Goal: Information Seeking & Learning: Learn about a topic

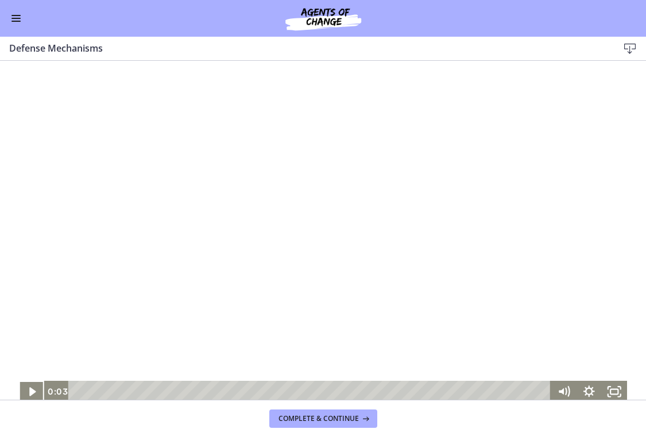
scroll to position [389, 0]
click at [264, 228] on div at bounding box center [323, 232] width 608 height 342
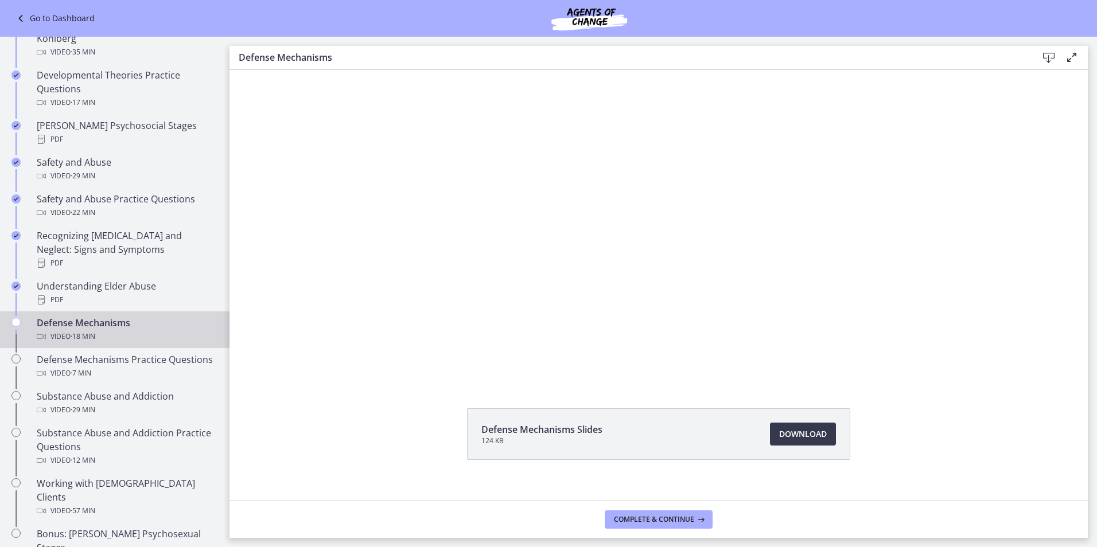
scroll to position [44, 0]
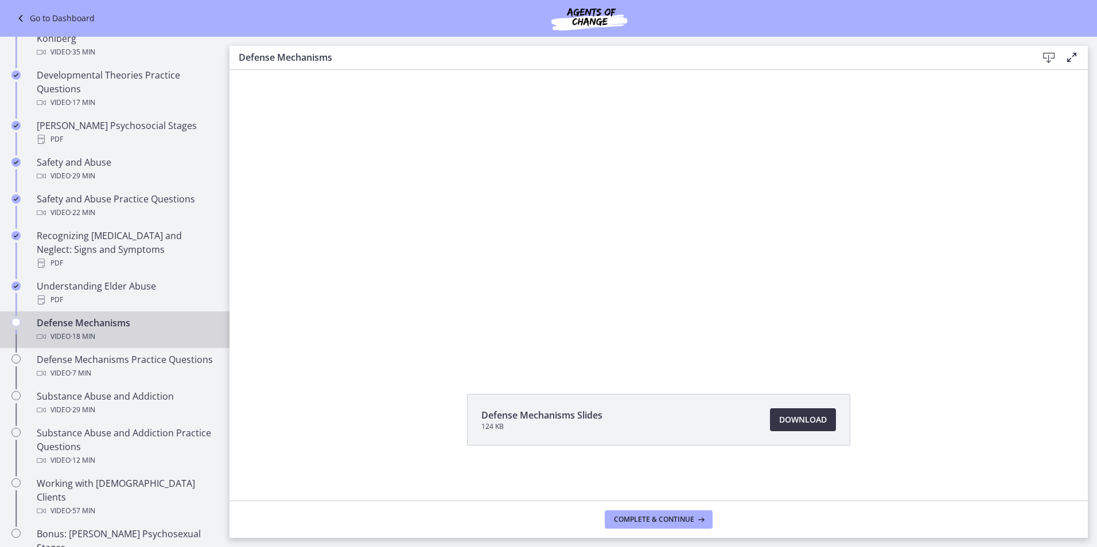
click at [645, 419] on span "Download Opens in a new window" at bounding box center [803, 420] width 48 height 14
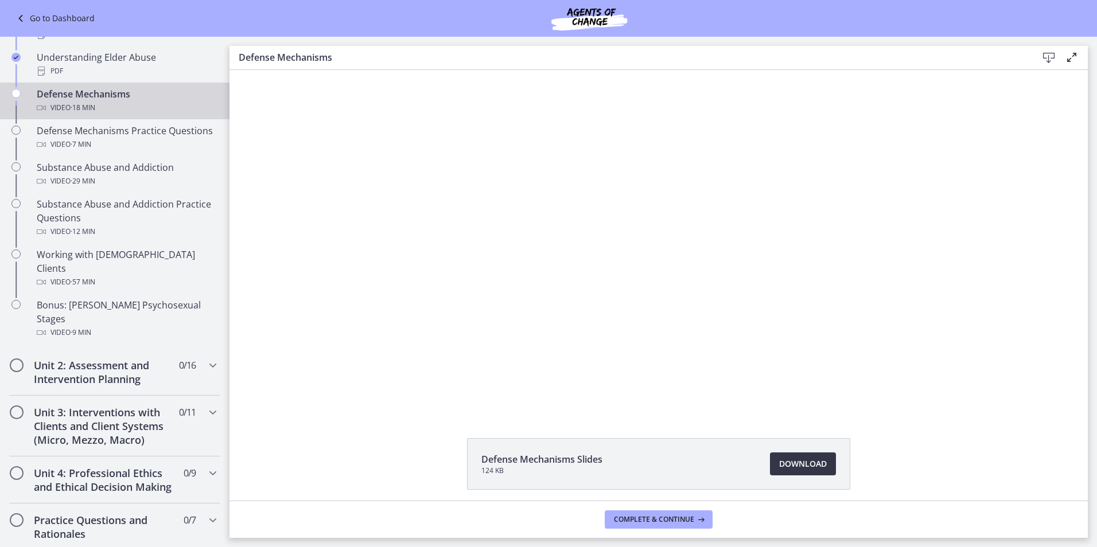
scroll to position [620, 0]
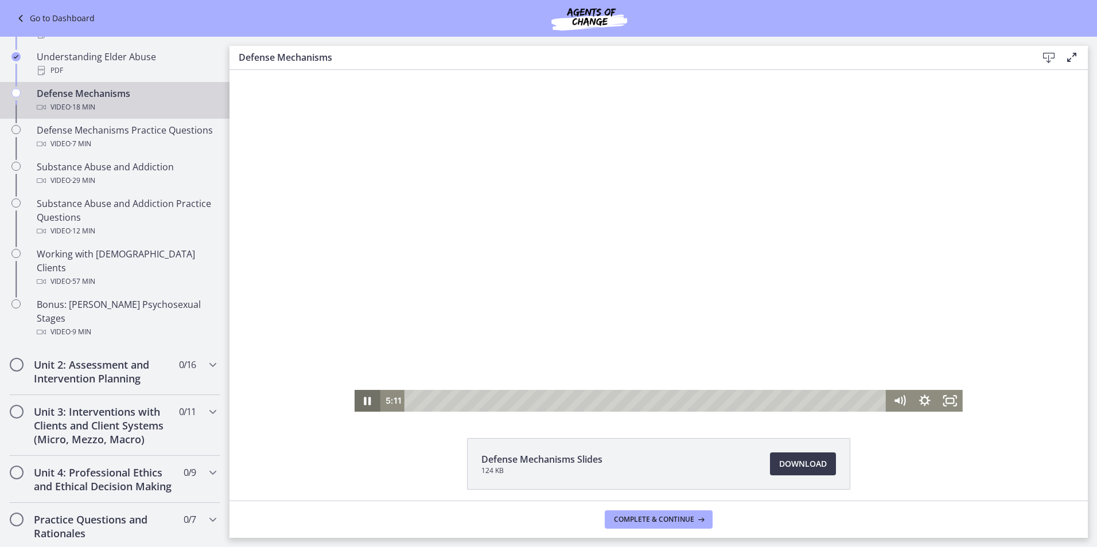
click at [362, 397] on icon "Pause" at bounding box center [367, 401] width 25 height 22
click at [365, 397] on icon "Play Video" at bounding box center [369, 401] width 8 height 11
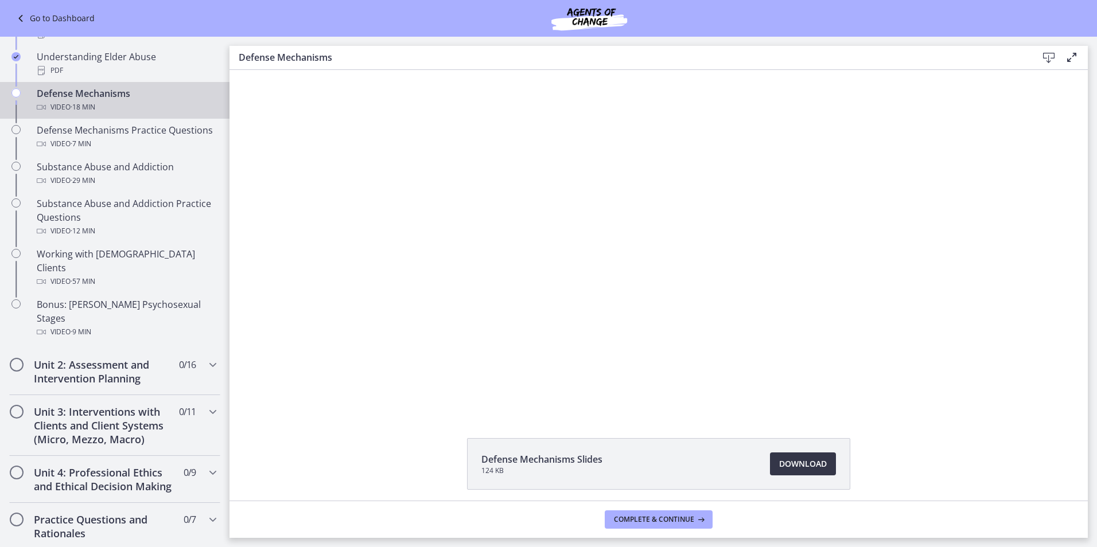
click at [645, 437] on span "Download Opens in a new window" at bounding box center [803, 464] width 48 height 14
click at [645, 437] on button "Complete & continue" at bounding box center [659, 520] width 108 height 18
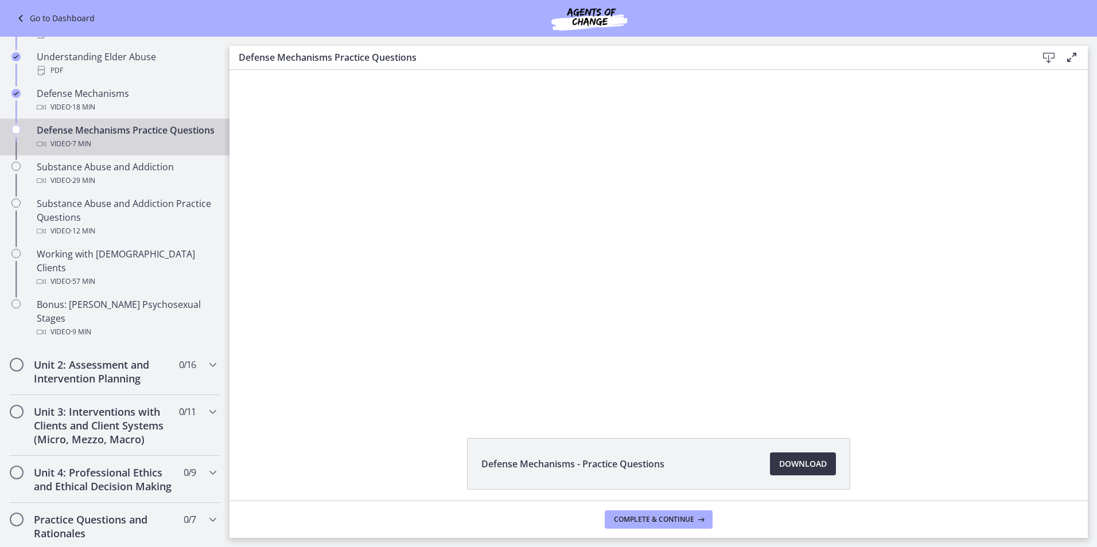
click at [645, 437] on link "Download Opens in a new window" at bounding box center [803, 464] width 66 height 23
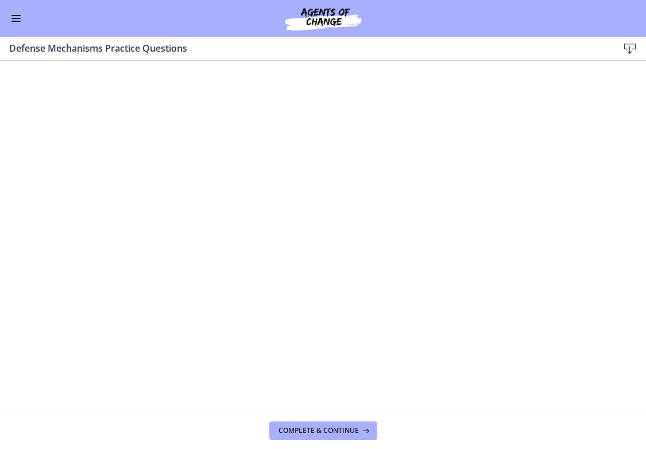
scroll to position [619, 0]
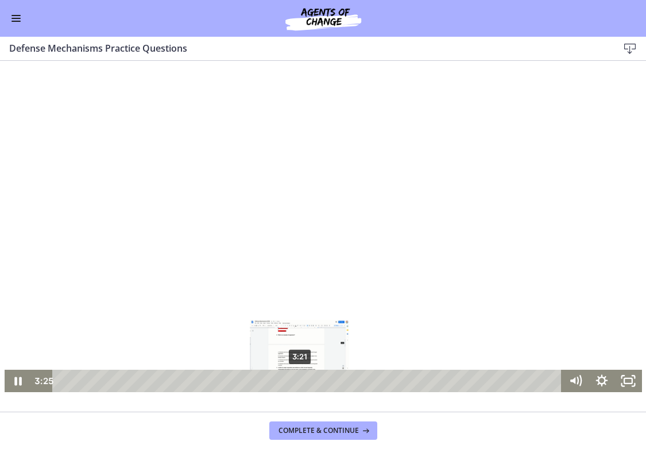
click at [296, 379] on div "3:21" at bounding box center [308, 381] width 493 height 22
click at [289, 378] on div "3:16" at bounding box center [308, 381] width 493 height 22
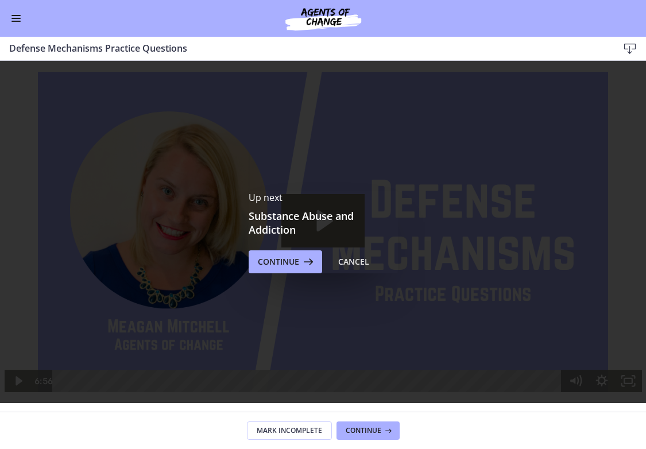
scroll to position [0, 0]
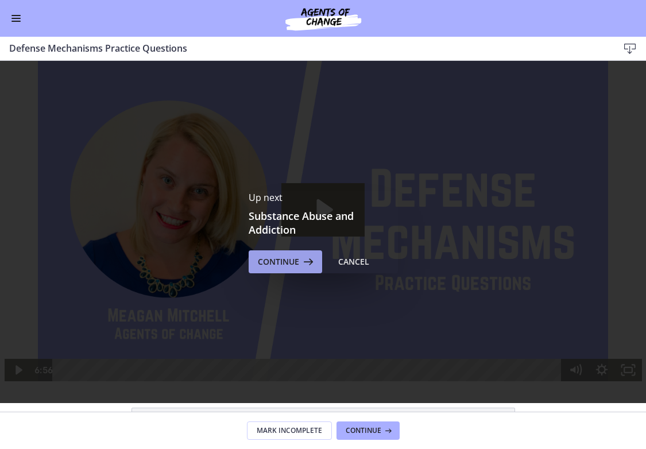
click at [275, 268] on span "Continue" at bounding box center [278, 262] width 41 height 14
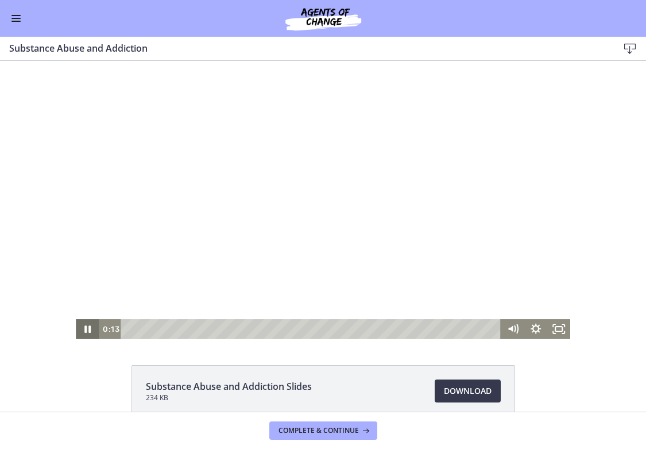
click at [85, 324] on icon "Pause" at bounding box center [87, 329] width 23 height 20
click at [475, 385] on span "Download Opens in a new window" at bounding box center [468, 391] width 48 height 14
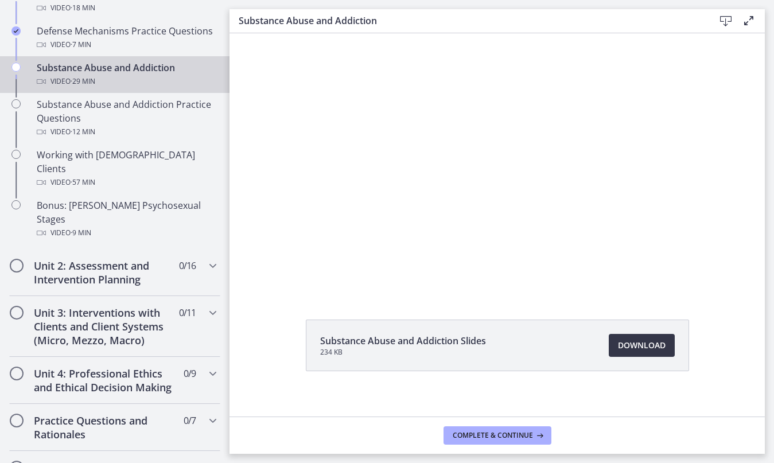
scroll to position [28, 0]
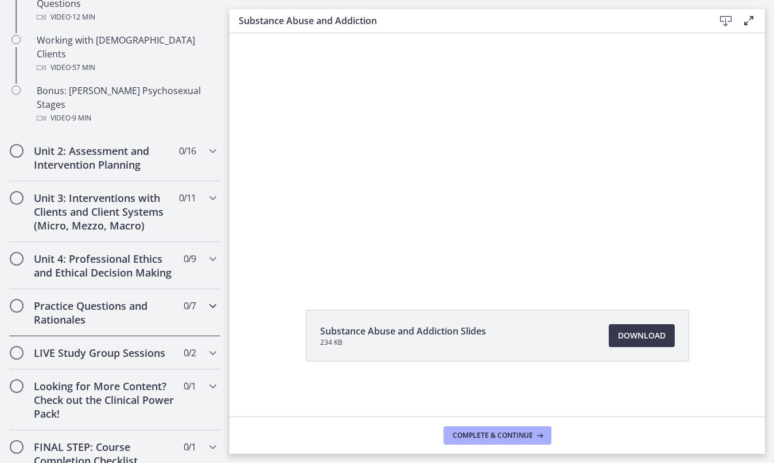
click at [206, 299] on icon "Chapters" at bounding box center [213, 306] width 14 height 14
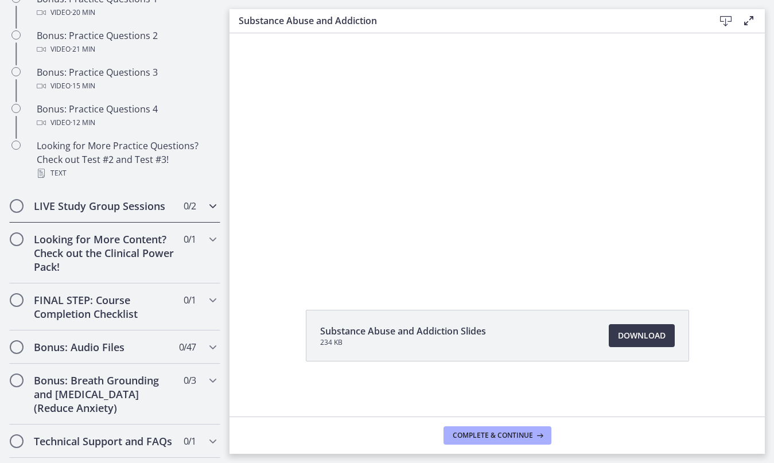
scroll to position [733, 0]
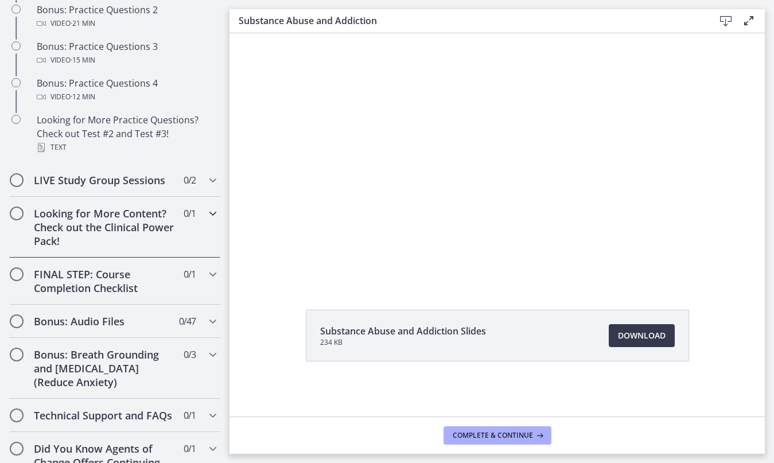
click at [187, 220] on span "0 / 1 Completed" at bounding box center [190, 214] width 12 height 14
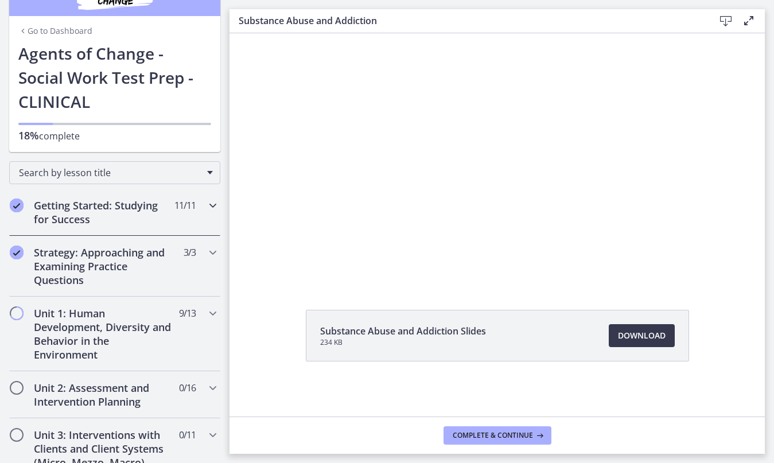
scroll to position [57, 0]
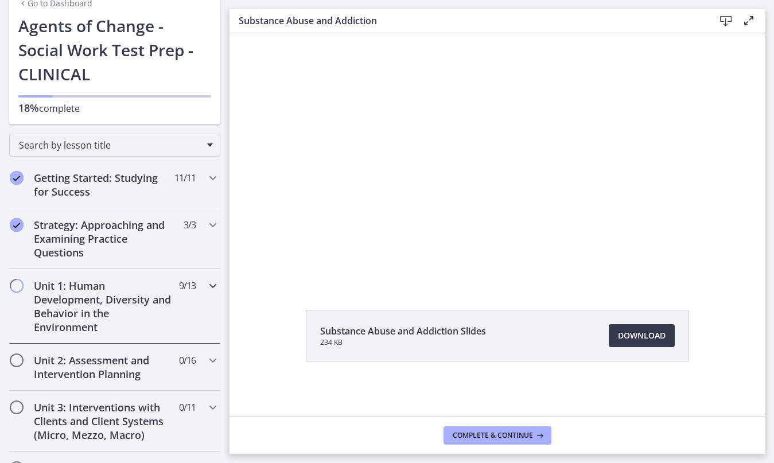
click at [197, 286] on div "Unit 1: Human Development, Diversity and Behavior in the Environment 9 / 13 Com…" at bounding box center [114, 306] width 211 height 75
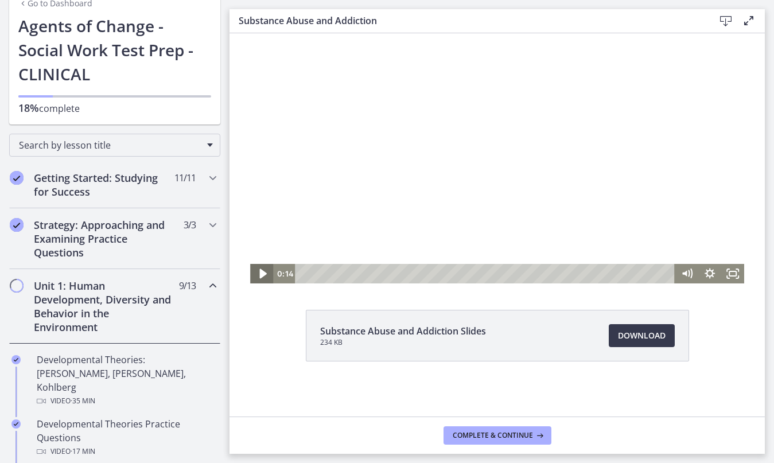
click at [259, 271] on icon "Play Video" at bounding box center [262, 274] width 7 height 10
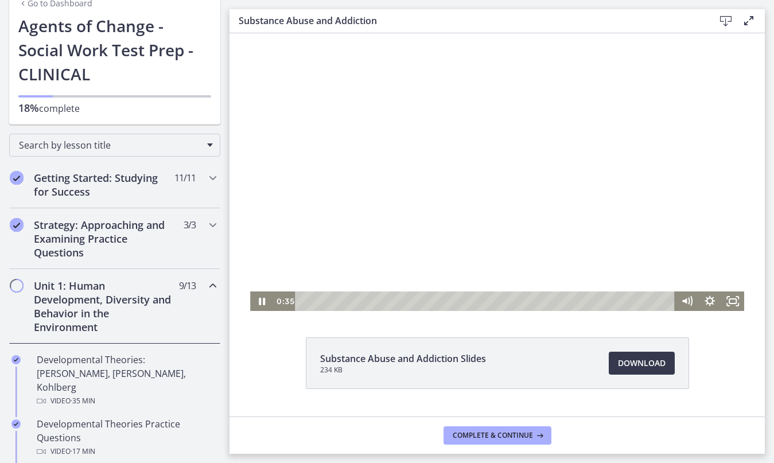
click at [495, 157] on div at bounding box center [497, 172] width 494 height 278
click at [468, 169] on div at bounding box center [497, 172] width 494 height 278
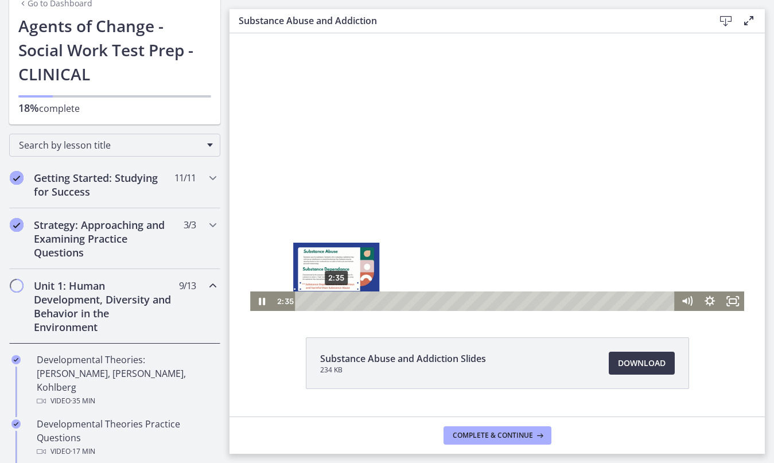
click at [332, 302] on div "2:35" at bounding box center [487, 302] width 366 height 20
click at [326, 300] on div "2:05" at bounding box center [487, 302] width 366 height 20
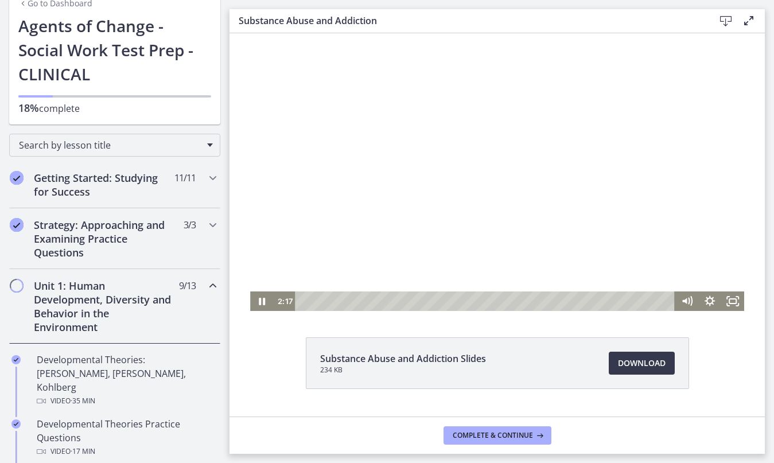
scroll to position [28, 0]
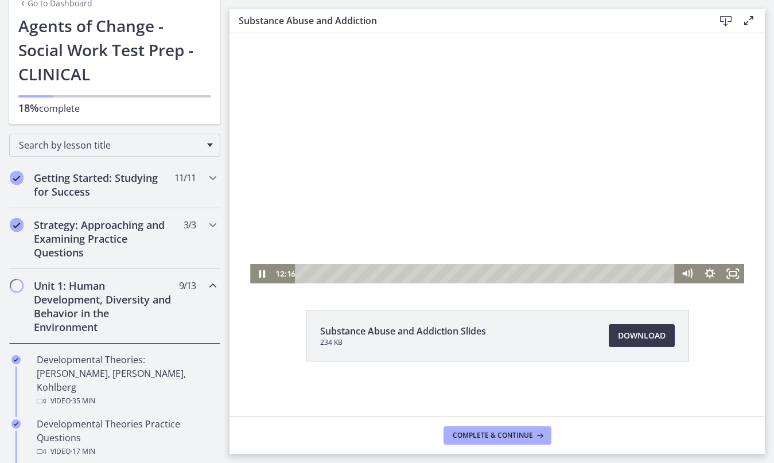
click at [359, 110] on div at bounding box center [497, 145] width 494 height 278
